Goal: Transaction & Acquisition: Purchase product/service

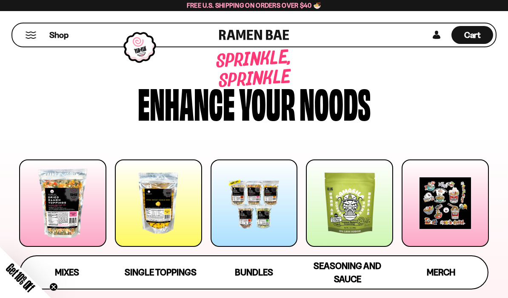
click at [257, 204] on div at bounding box center [254, 202] width 87 height 87
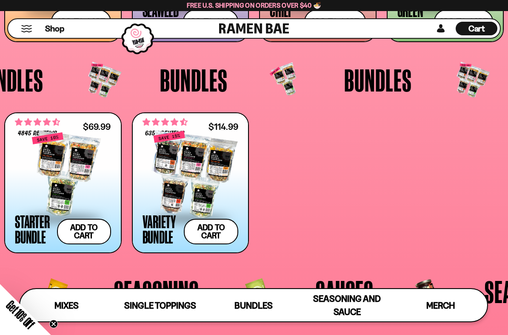
scroll to position [1408, 0]
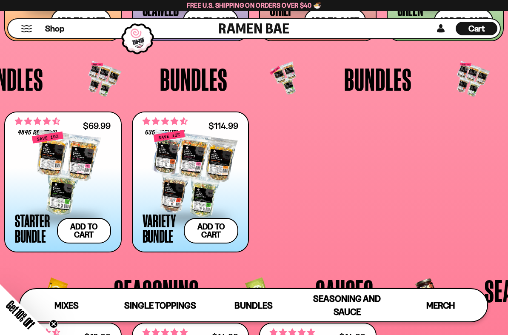
click at [63, 138] on div at bounding box center [63, 173] width 96 height 85
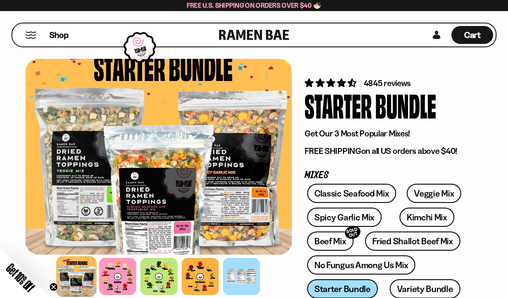
click at [432, 247] on link "Fried Shallot Beef Mix" at bounding box center [412, 240] width 95 height 19
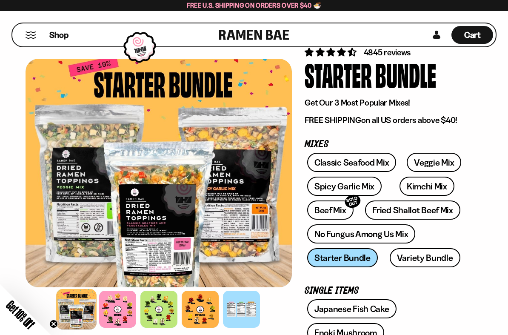
scroll to position [30, 0]
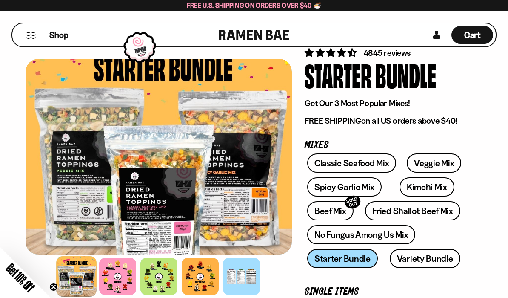
click at [336, 259] on div "Classic Seafood Mix Veggie Mix Spicy Garlic Mix Kimchi Mix Beef Mix SOLD OUT" at bounding box center [387, 212] width 165 height 119
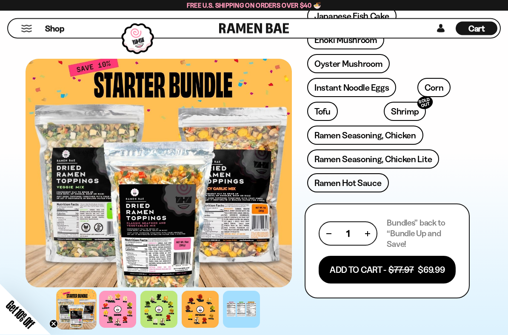
scroll to position [330, 0]
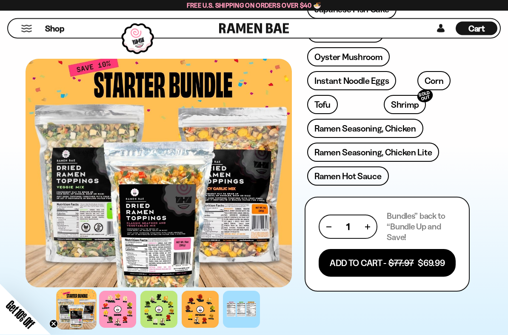
click at [376, 265] on button "Add To Cart - $77.97 $69.99" at bounding box center [387, 264] width 137 height 28
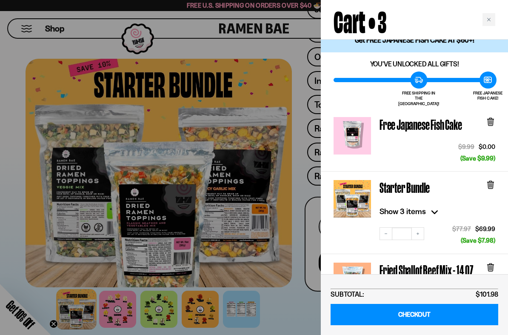
scroll to position [18, 0]
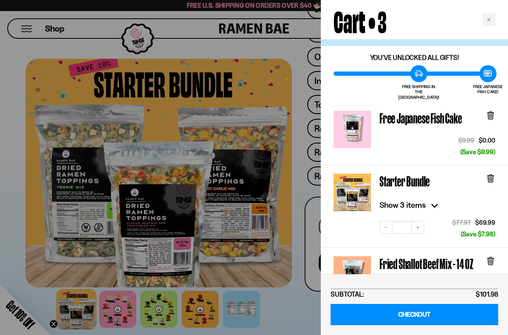
click at [491, 113] on icon at bounding box center [490, 116] width 5 height 6
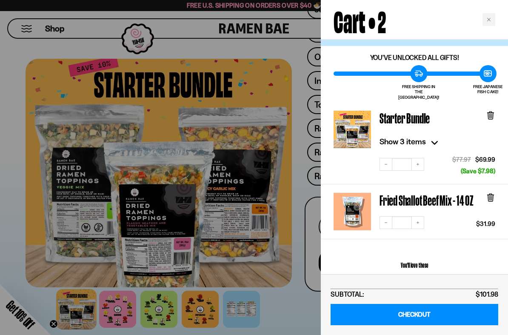
click at [493, 113] on icon at bounding box center [490, 116] width 5 height 6
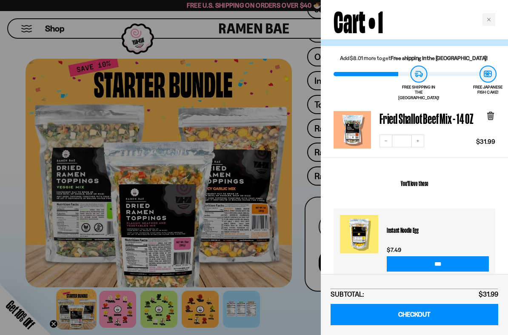
click at [495, 19] on div "Close cart" at bounding box center [489, 19] width 13 height 13
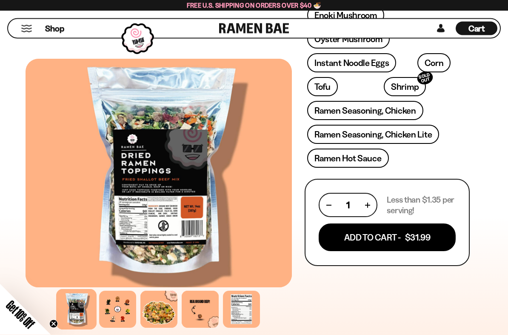
scroll to position [381, 0]
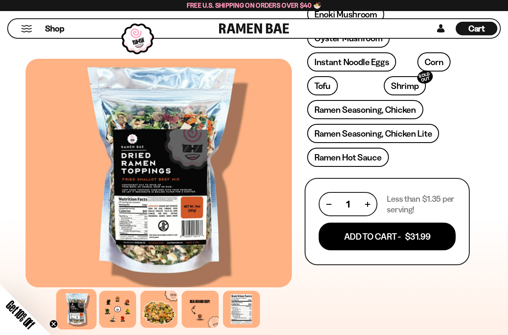
click at [430, 233] on button "Add To Cart - $31.99" at bounding box center [387, 237] width 137 height 28
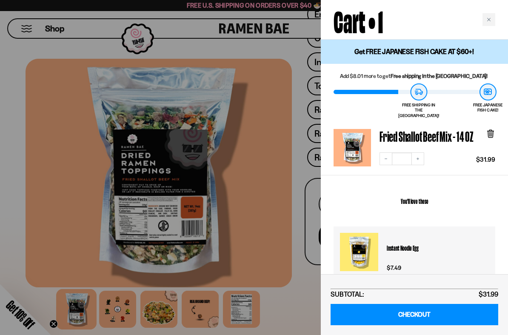
click at [491, 14] on div "Close cart" at bounding box center [489, 19] width 13 height 13
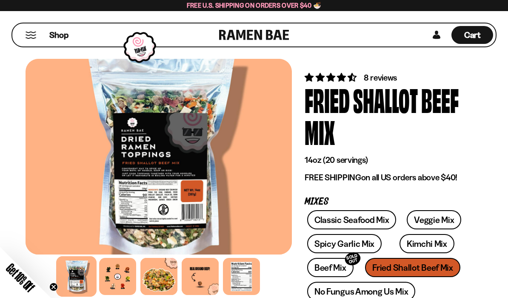
scroll to position [0, 0]
